Goal: Transaction & Acquisition: Download file/media

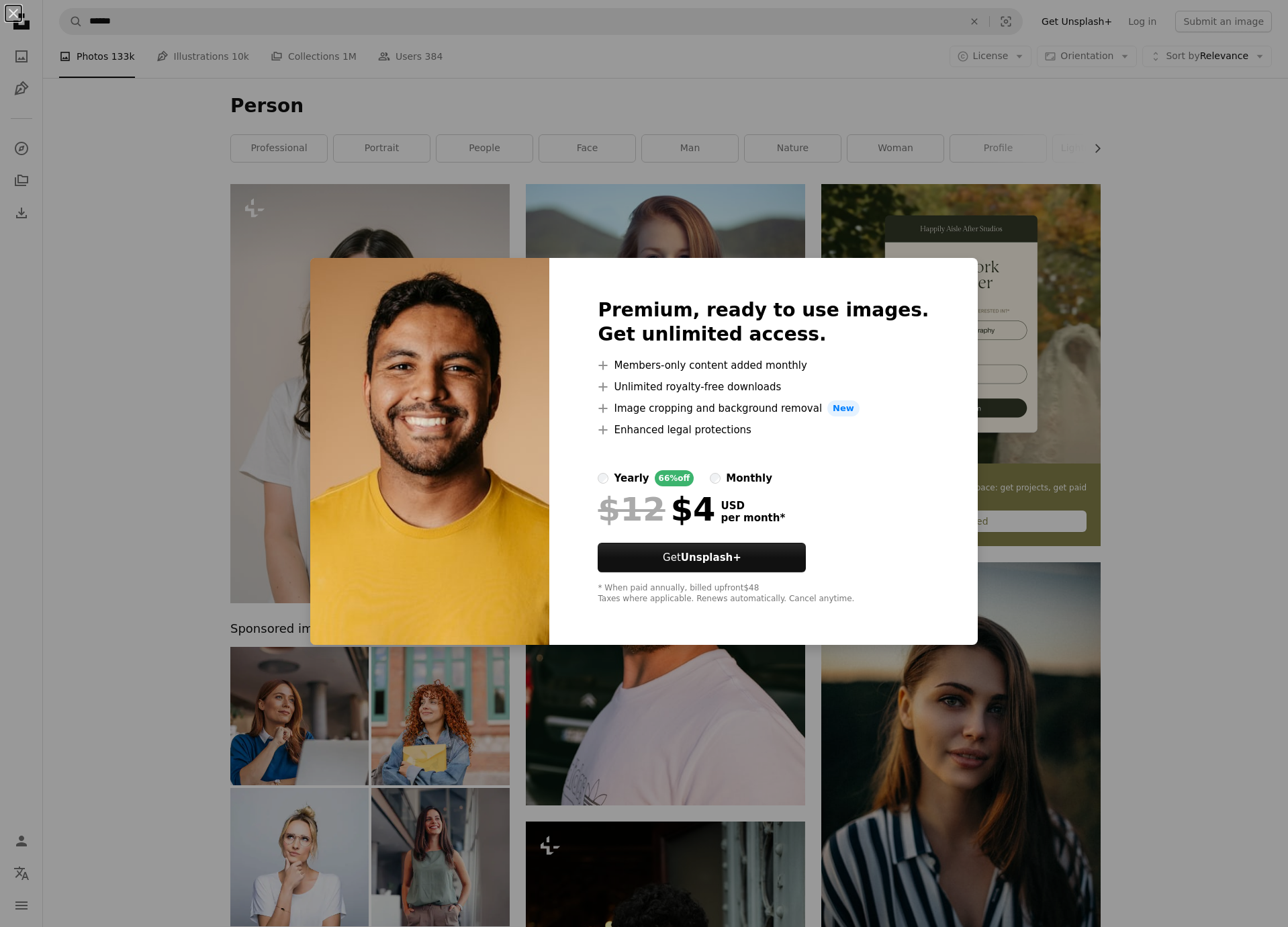
scroll to position [916, 0]
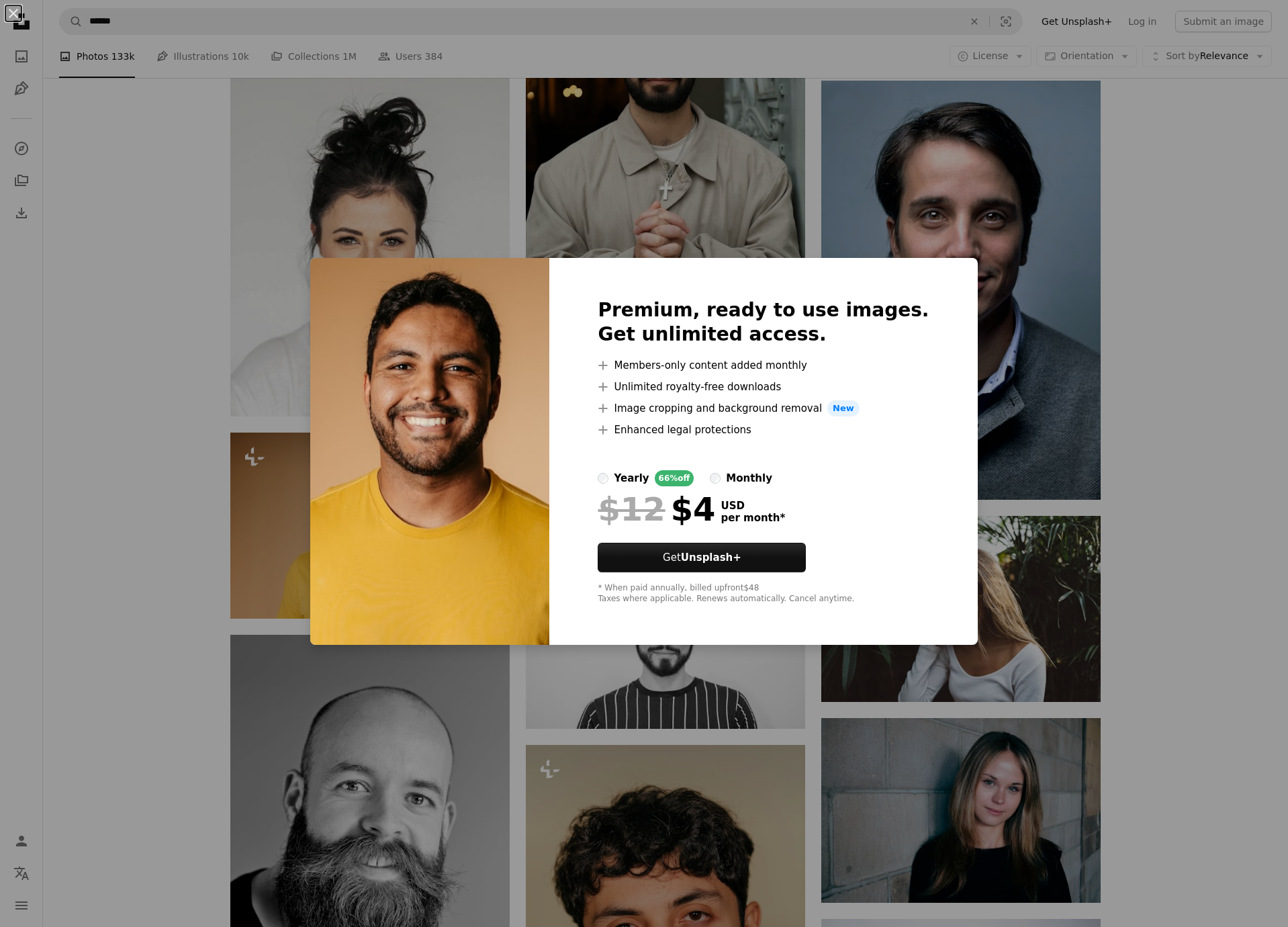
click at [317, 534] on div "An X shape Premium, ready to use images. Get unlimited access. A plus sign Memb…" at bounding box center [644, 463] width 1288 height 927
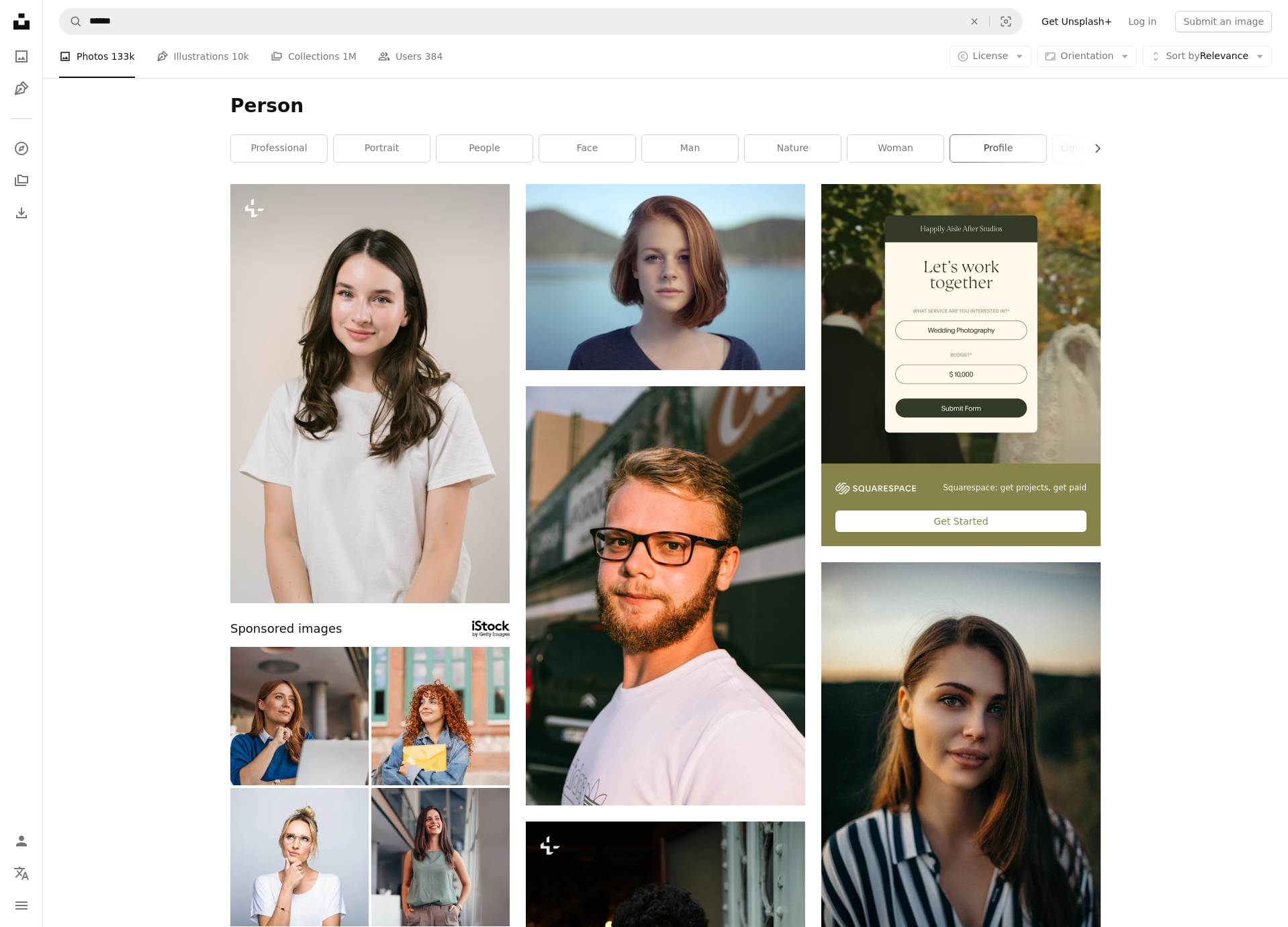
click at [967, 150] on link "profile" at bounding box center [998, 148] width 96 height 27
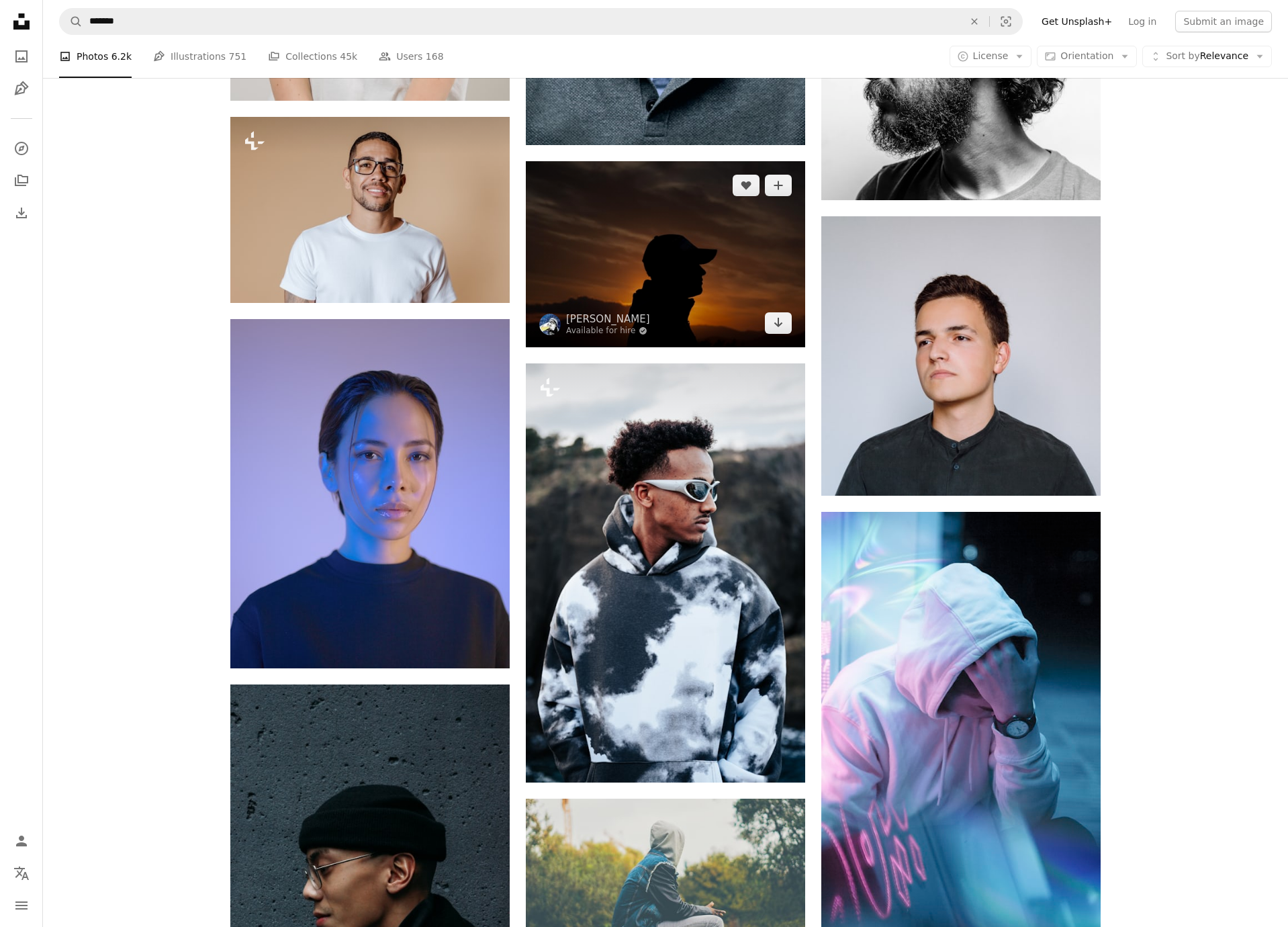
scroll to position [1067, 0]
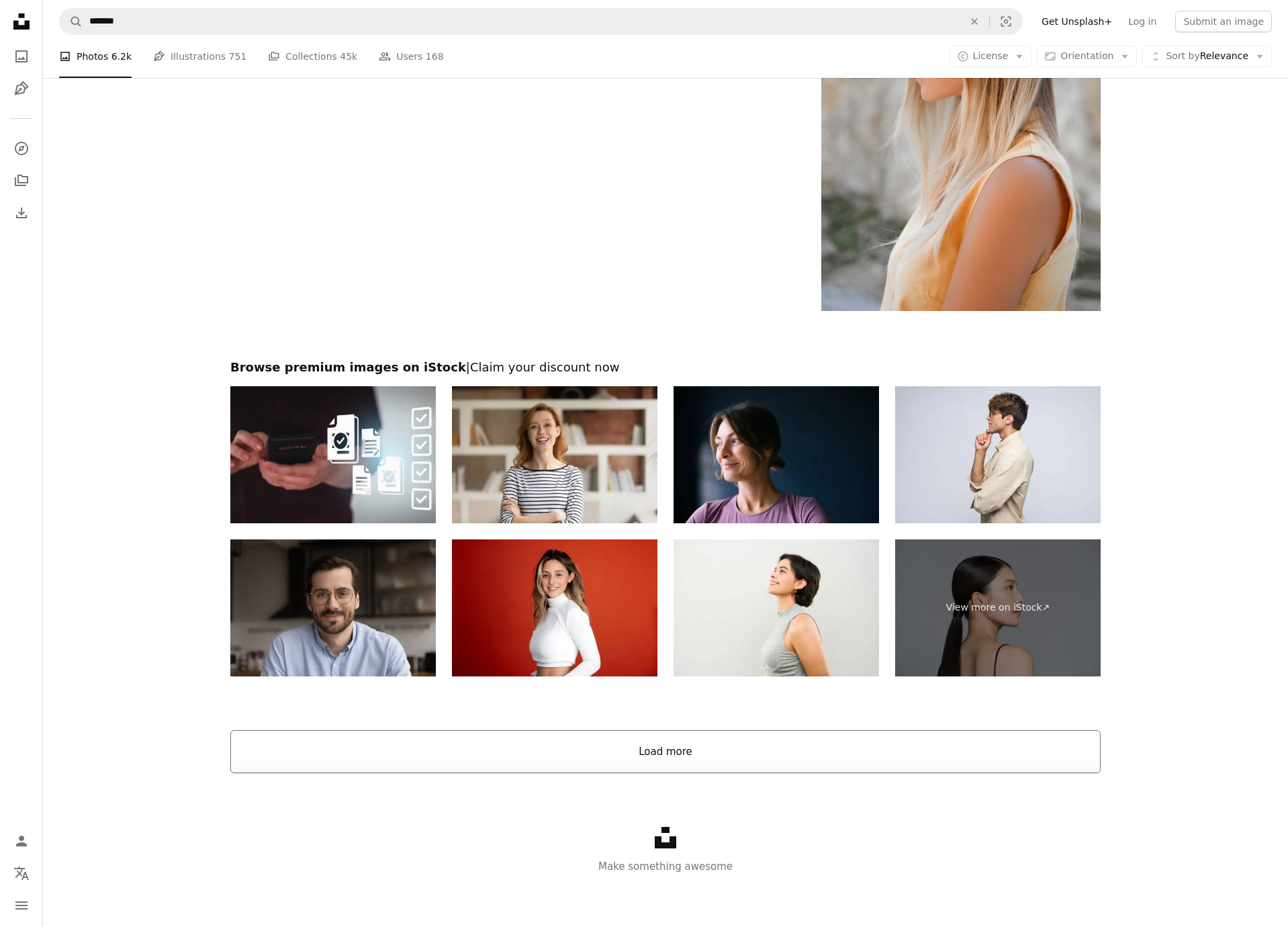
click at [689, 753] on button "Load more" at bounding box center [665, 751] width 870 height 43
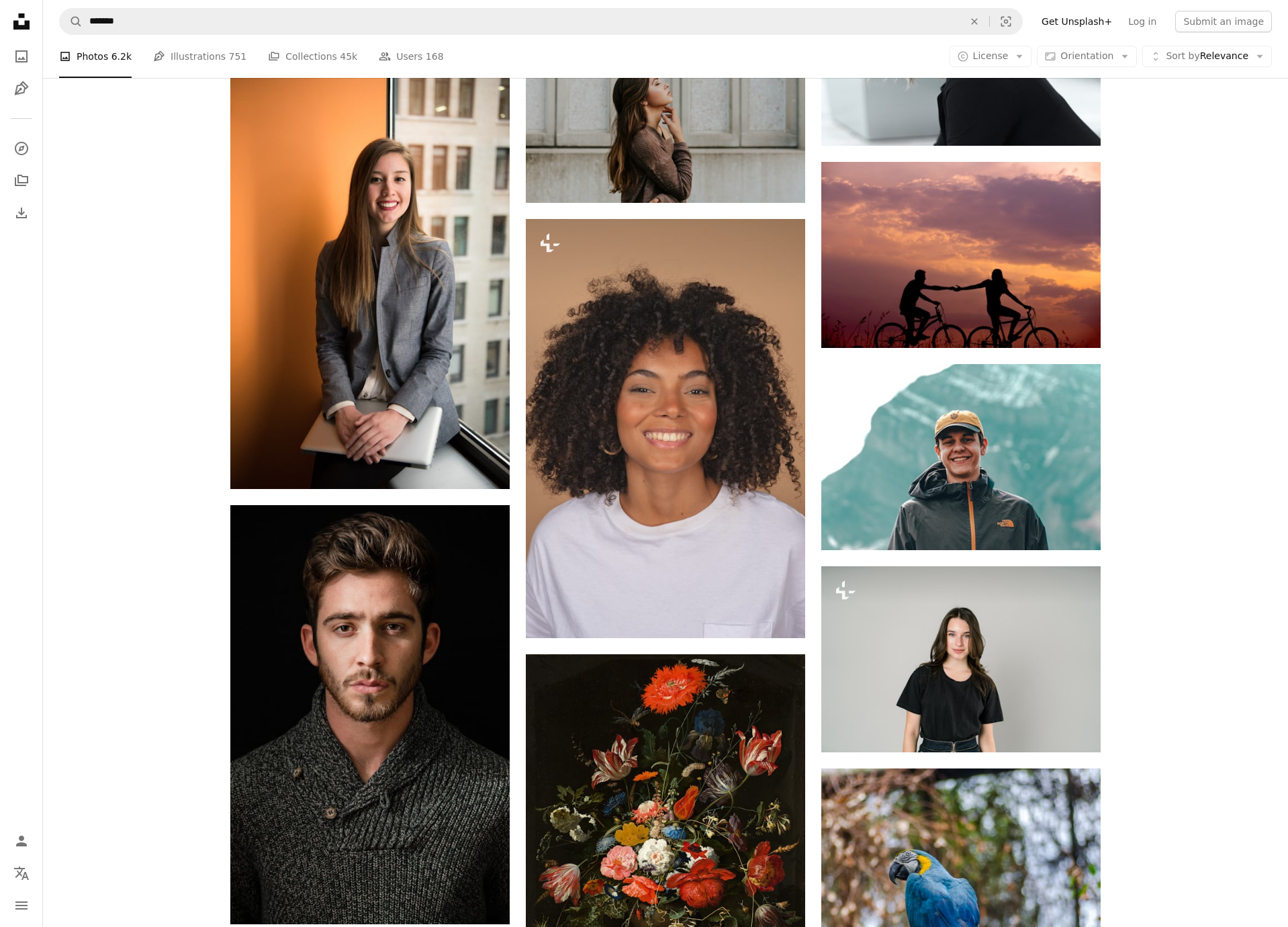
scroll to position [4127, 0]
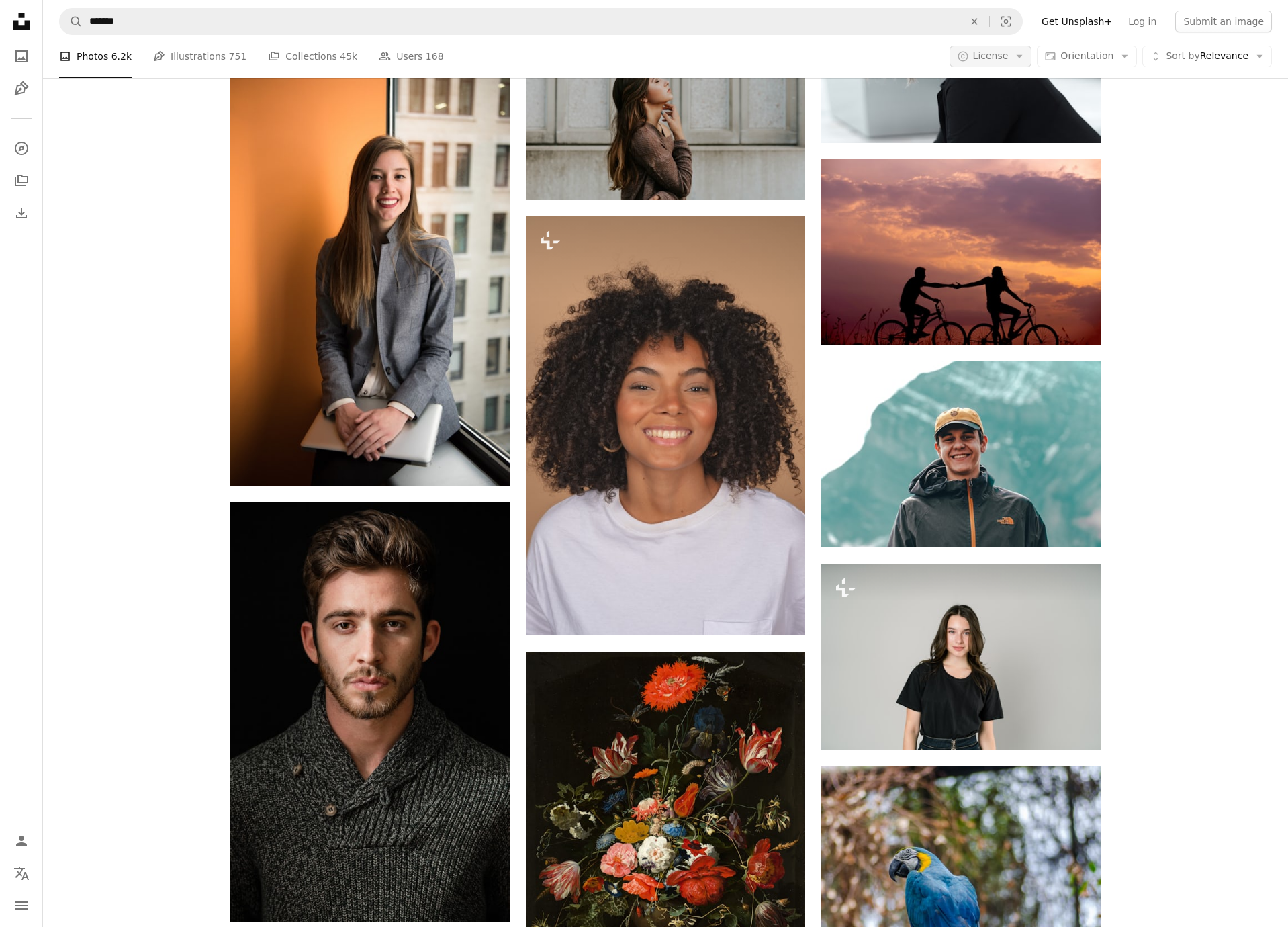
click at [1014, 60] on button "A copyright icon © License Arrow down" at bounding box center [991, 56] width 83 height 22
click at [1005, 157] on span "Free" at bounding box center [1025, 164] width 82 height 13
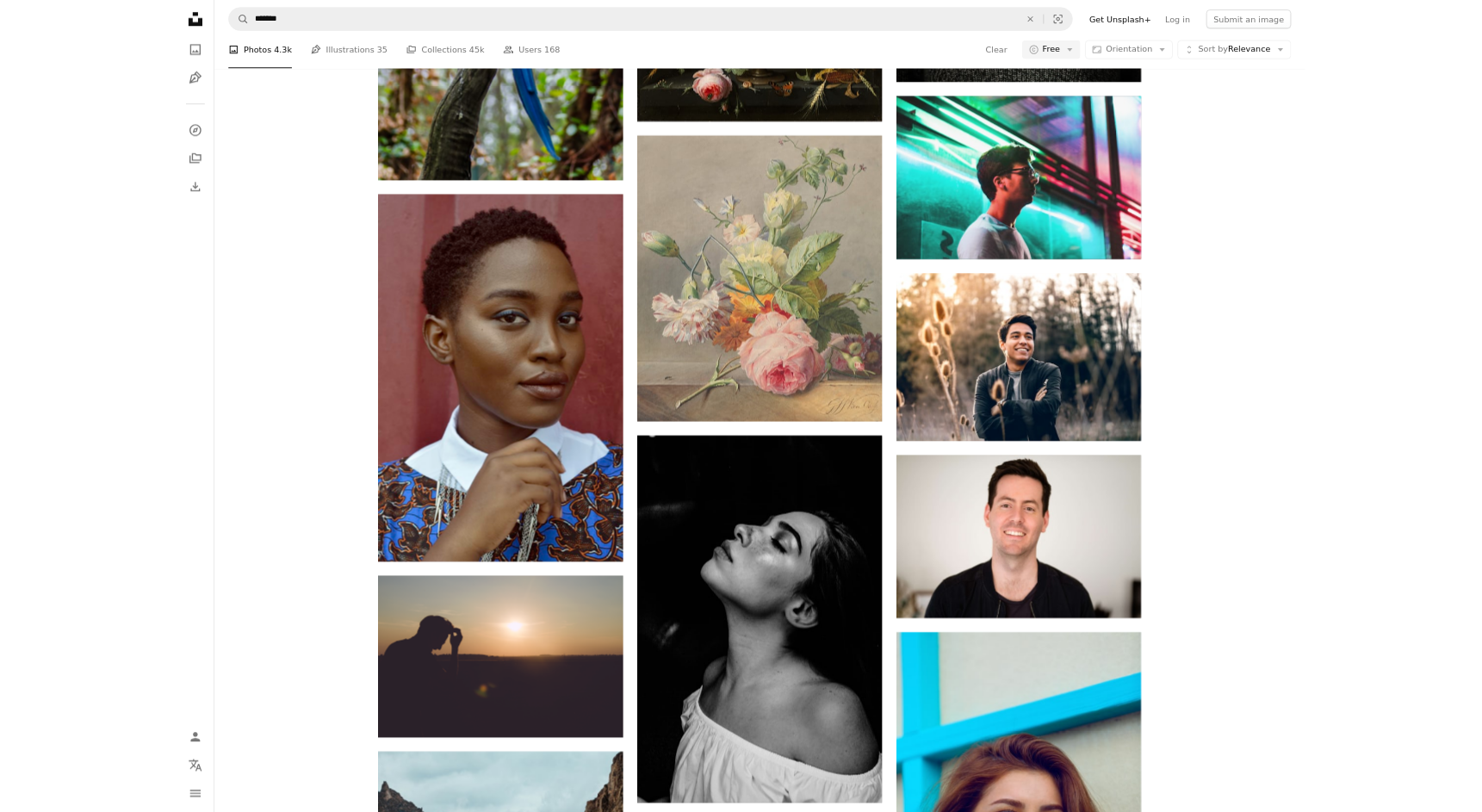
scroll to position [5091, 0]
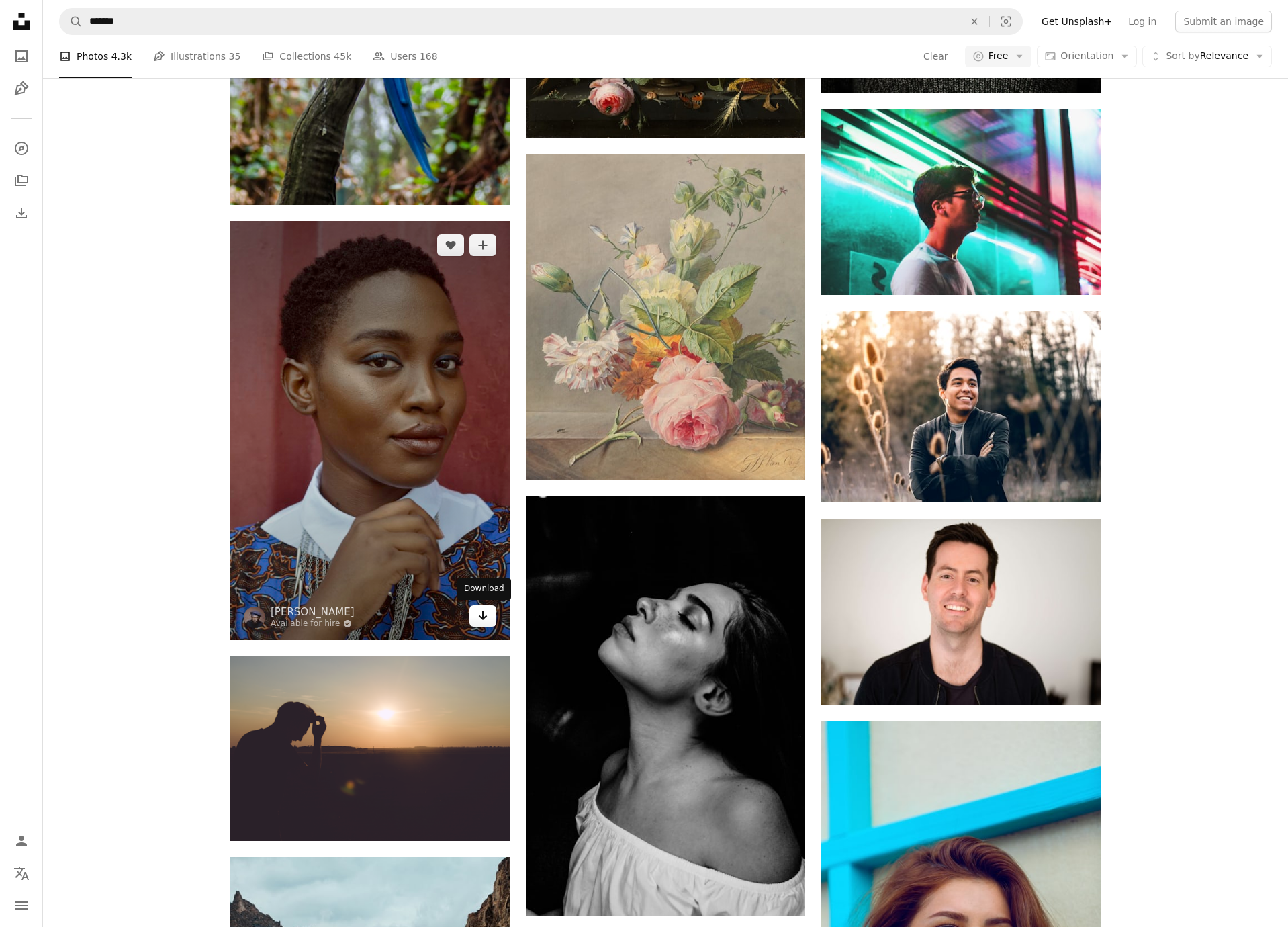
click at [480, 622] on icon "Arrow pointing down" at bounding box center [483, 614] width 11 height 16
